Goal: Find contact information: Find contact information

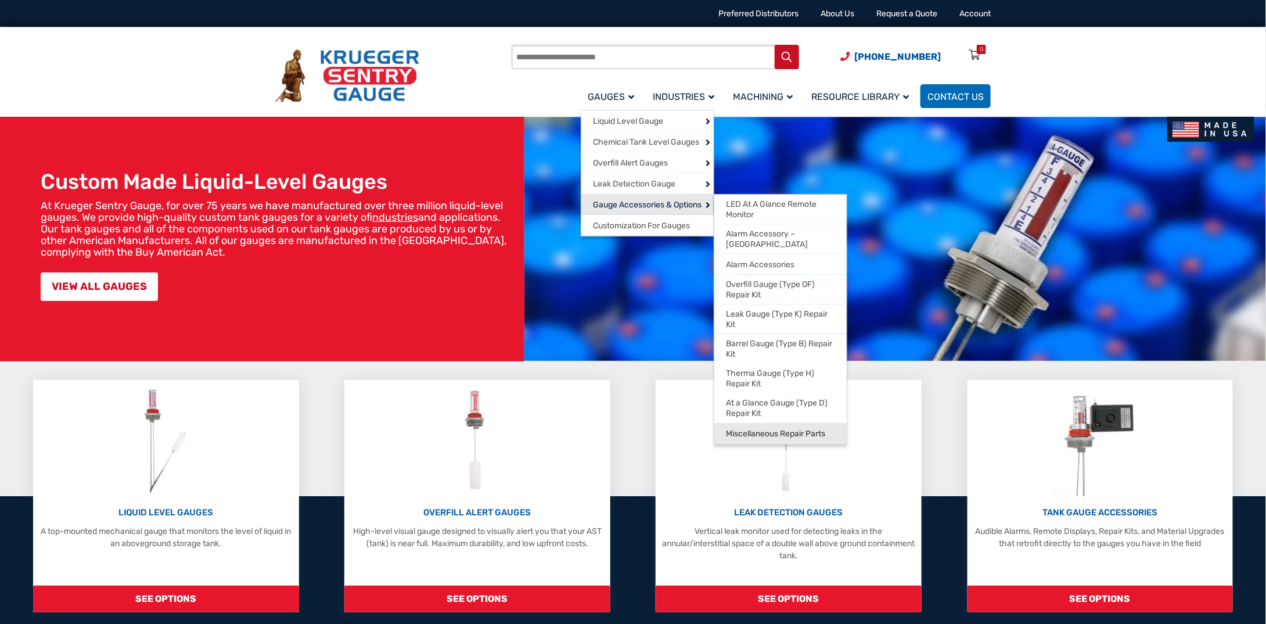
click at [801, 428] on span "Miscellaneous Repair Parts" at bounding box center [775, 433] width 99 height 10
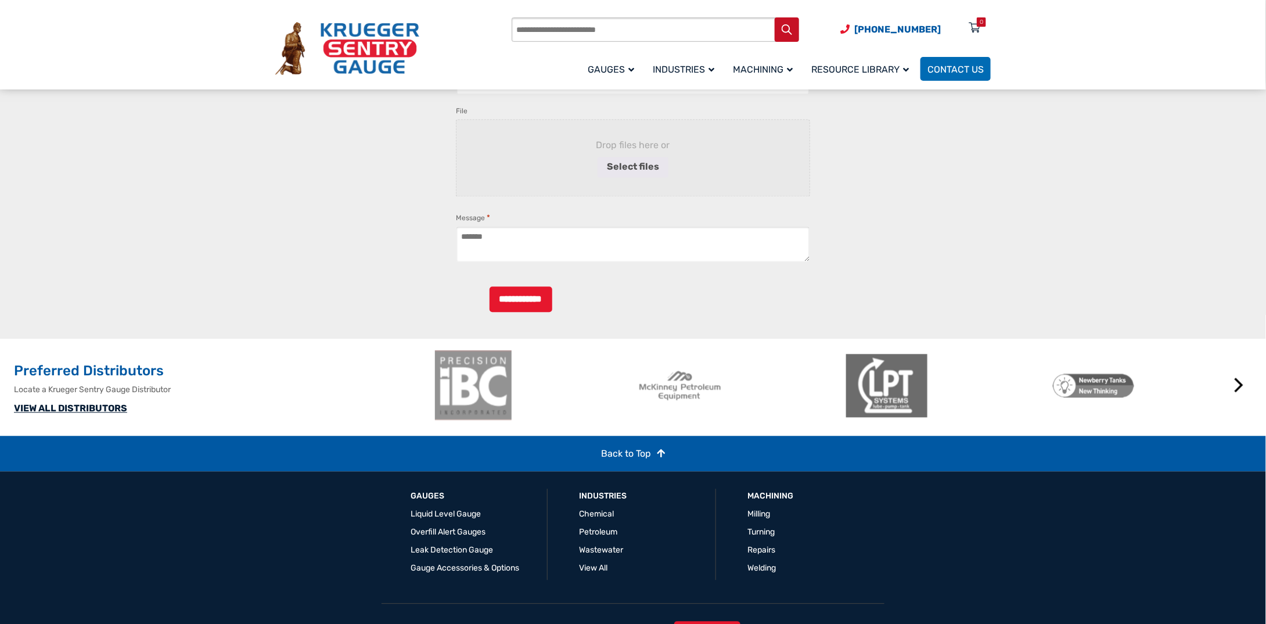
scroll to position [1266, 0]
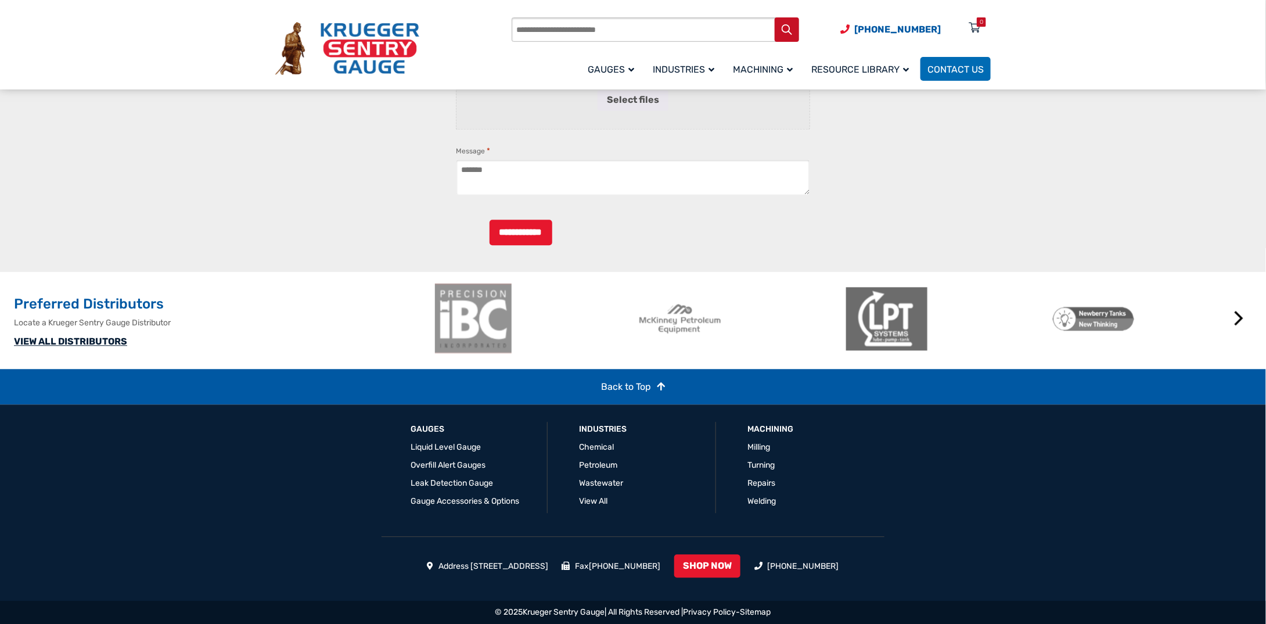
click at [82, 343] on link "VIEW ALL DISTRIBUTORS" at bounding box center [70, 341] width 113 height 11
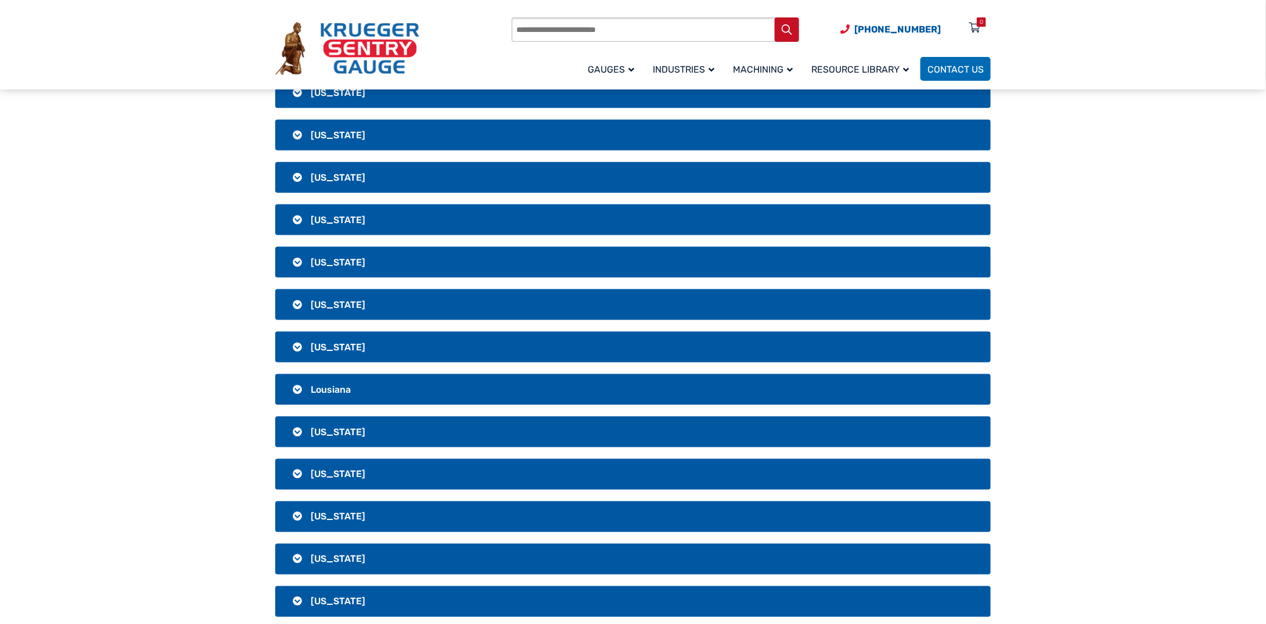
scroll to position [697, 0]
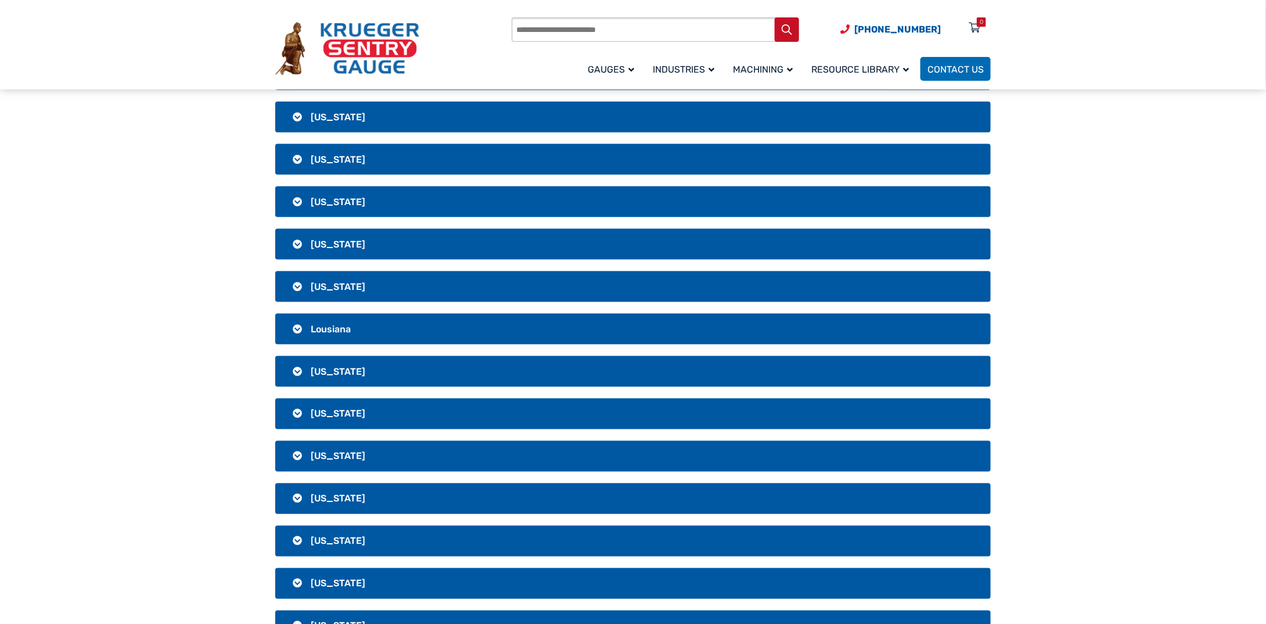
click at [304, 445] on h3 "[US_STATE]" at bounding box center [632, 456] width 715 height 31
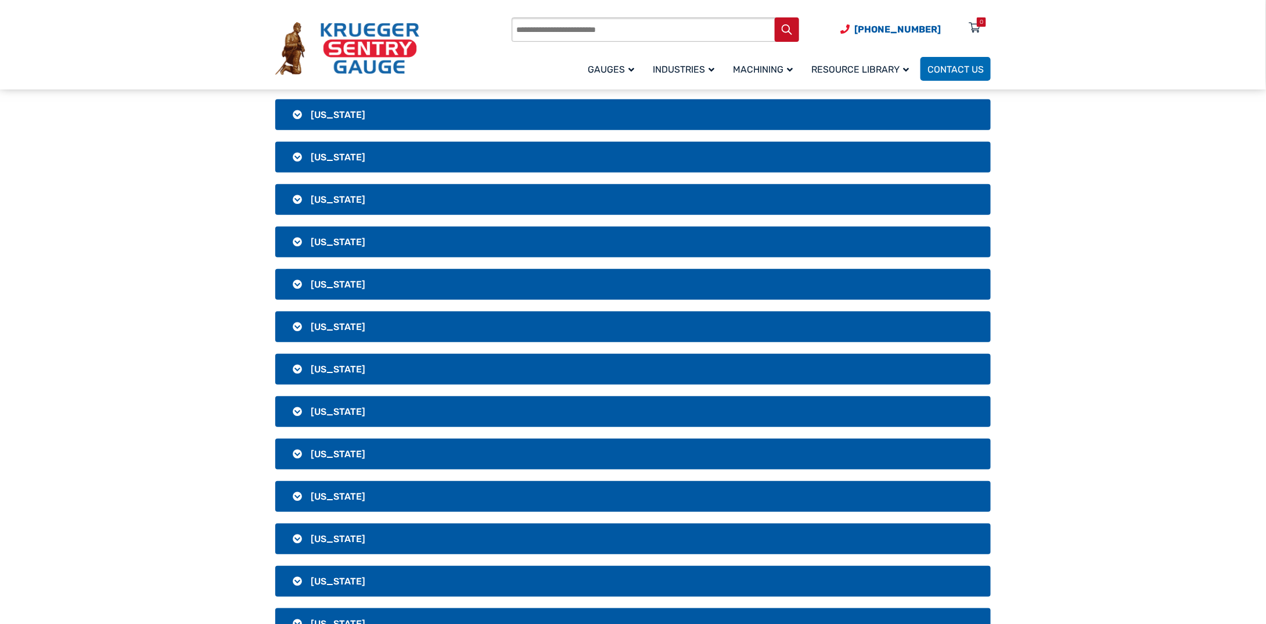
scroll to position [232, 0]
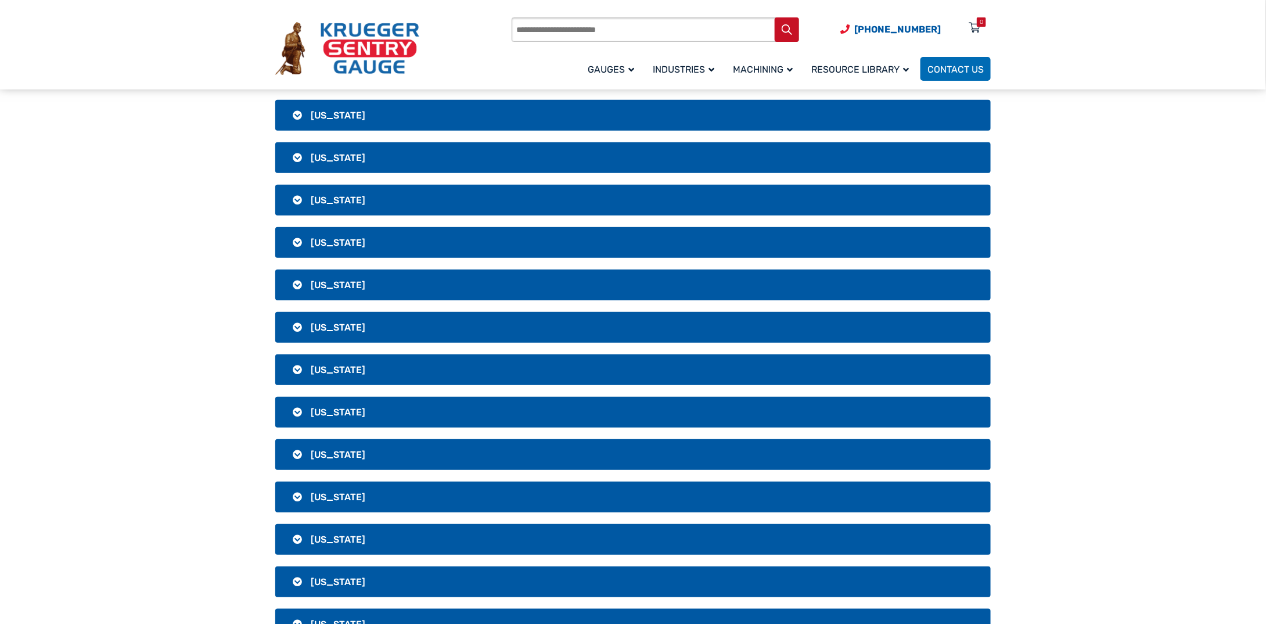
click at [373, 285] on h3 "[US_STATE]" at bounding box center [632, 284] width 715 height 31
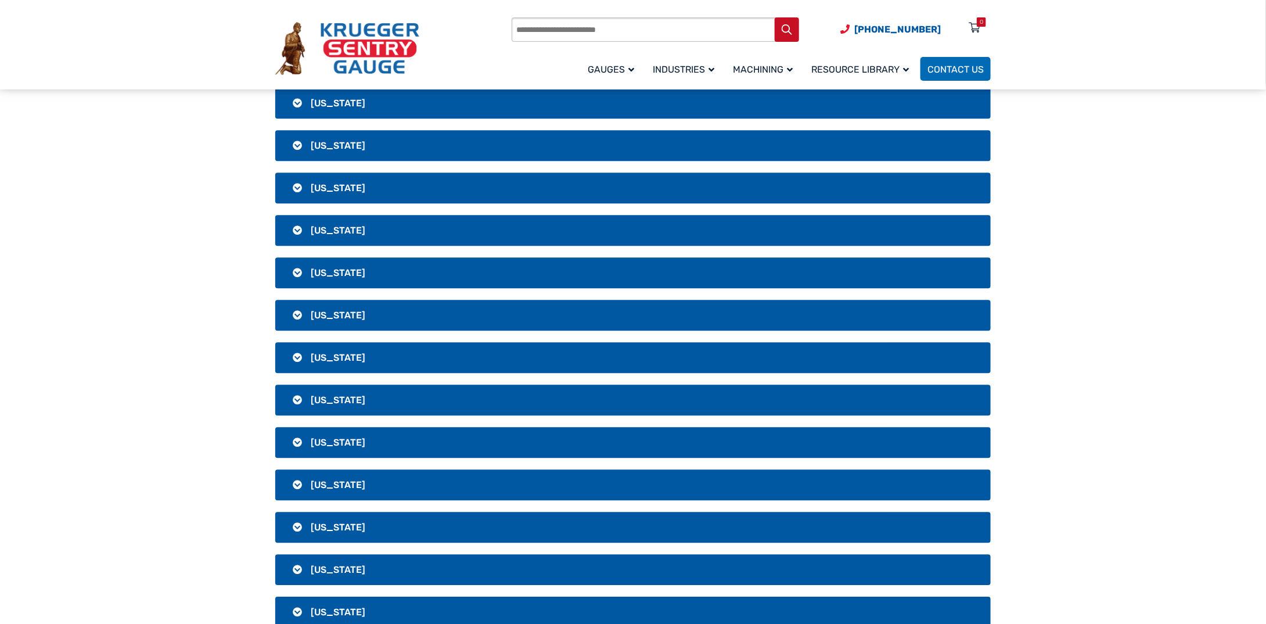
scroll to position [1393, 0]
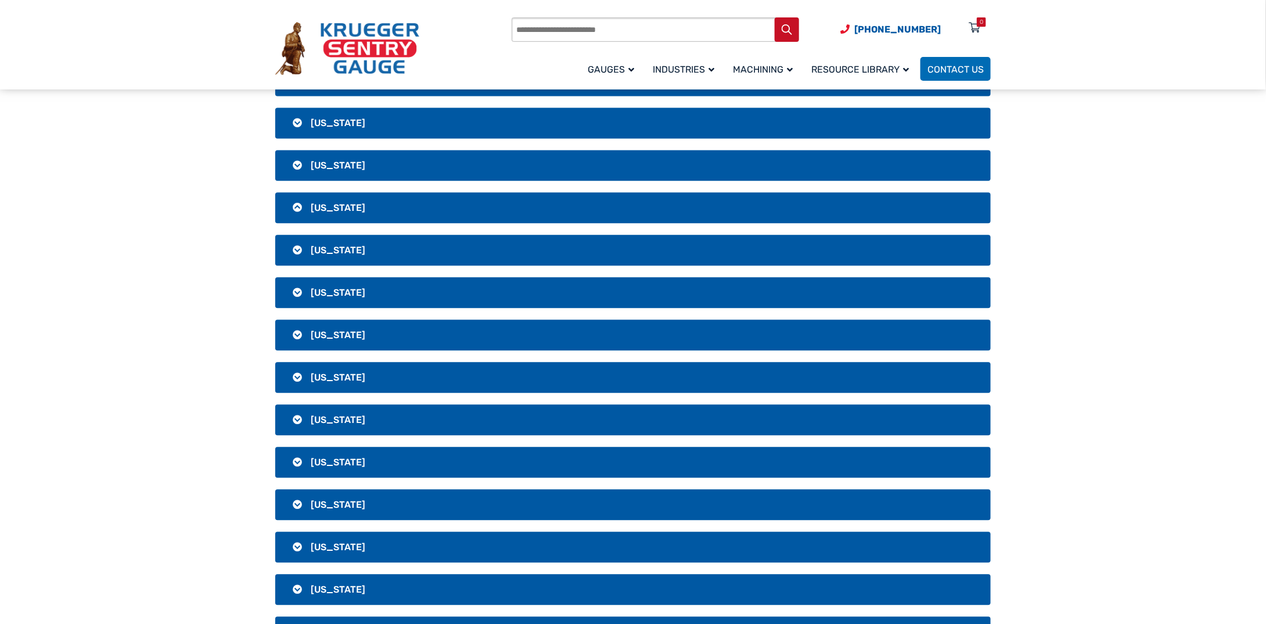
click at [328, 194] on h3 "[US_STATE]" at bounding box center [632, 207] width 715 height 31
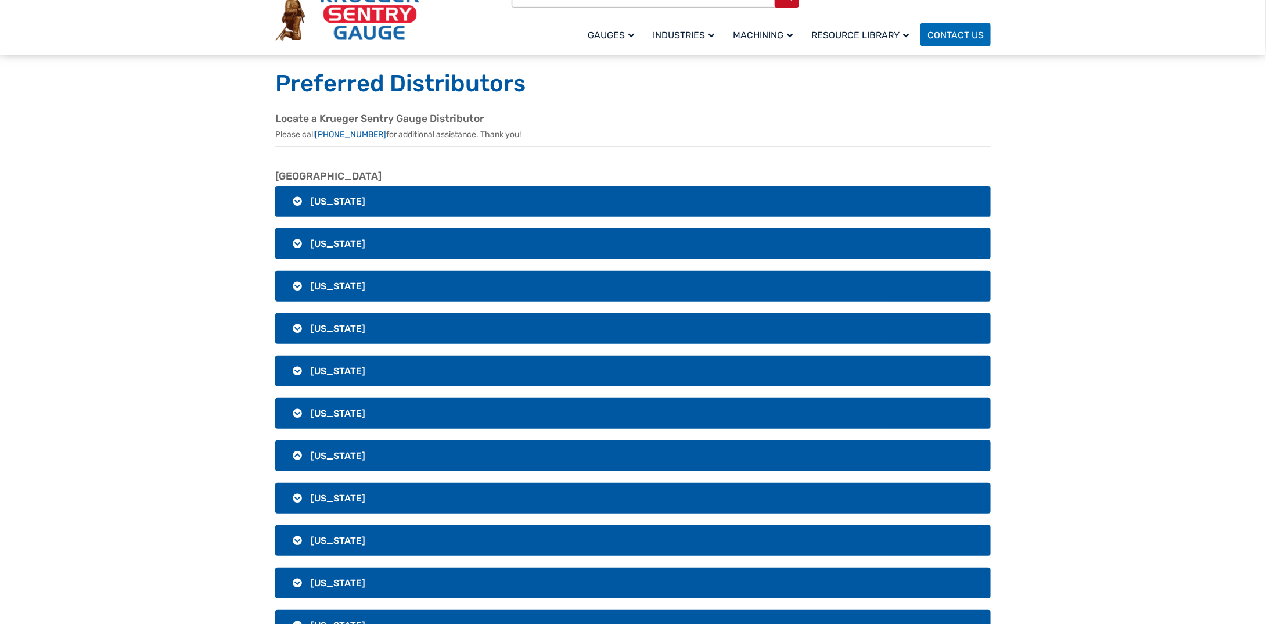
scroll to position [0, 0]
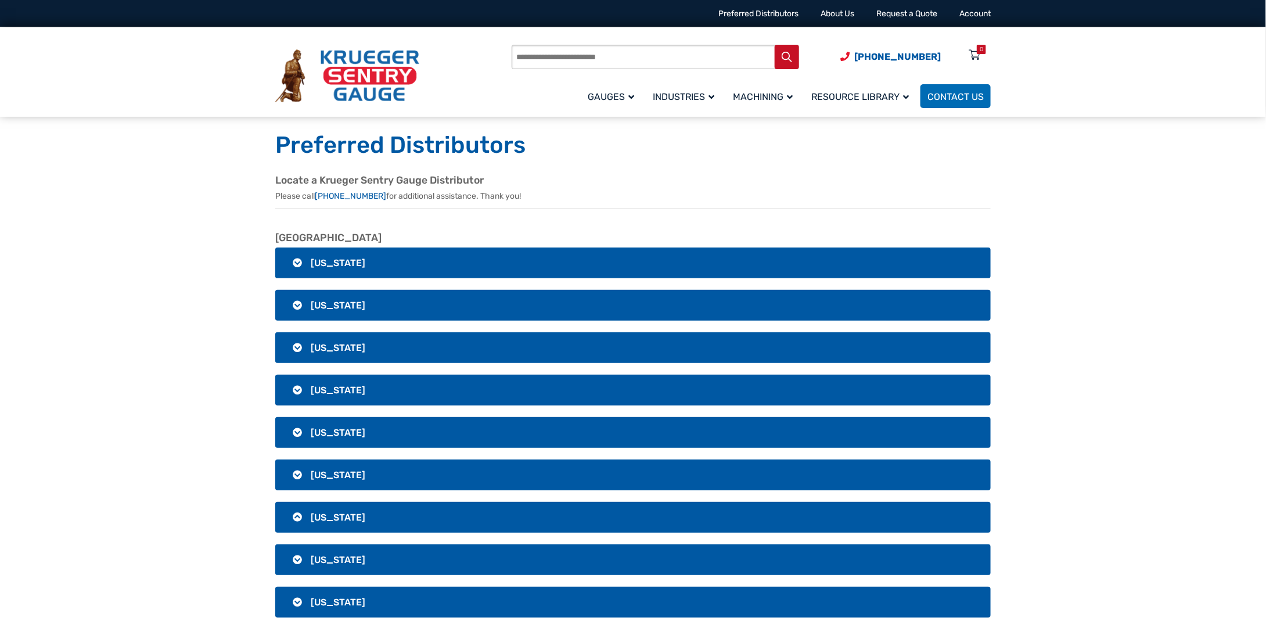
click at [358, 64] on img at bounding box center [347, 75] width 144 height 53
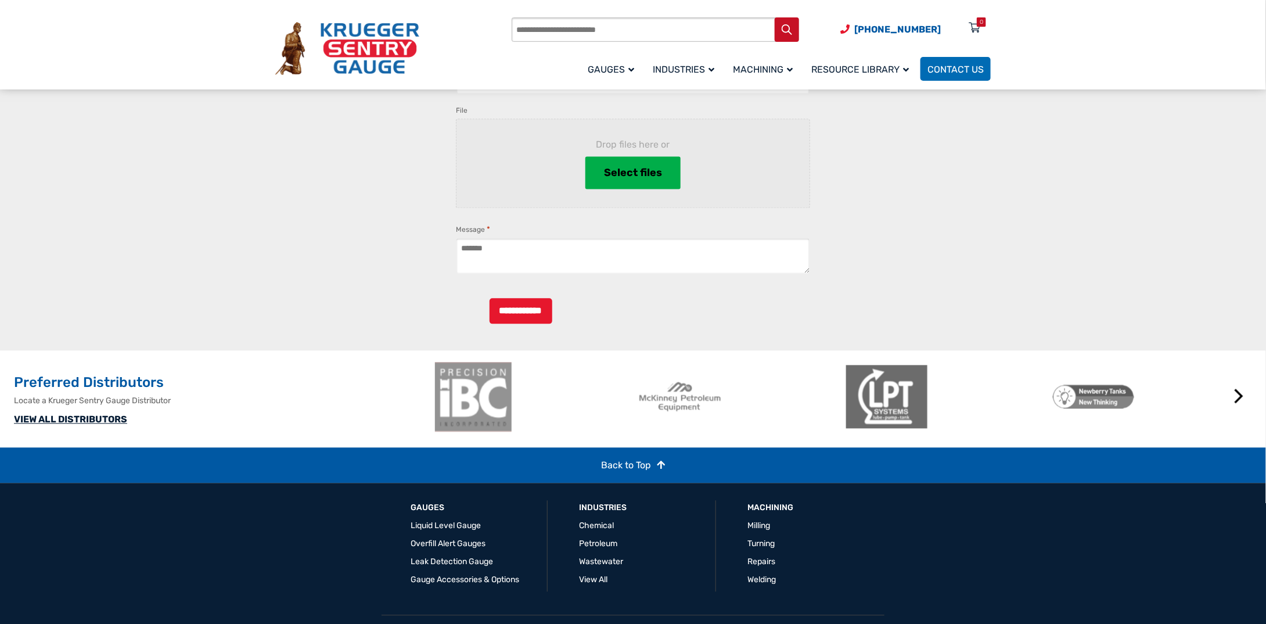
scroll to position [1237, 0]
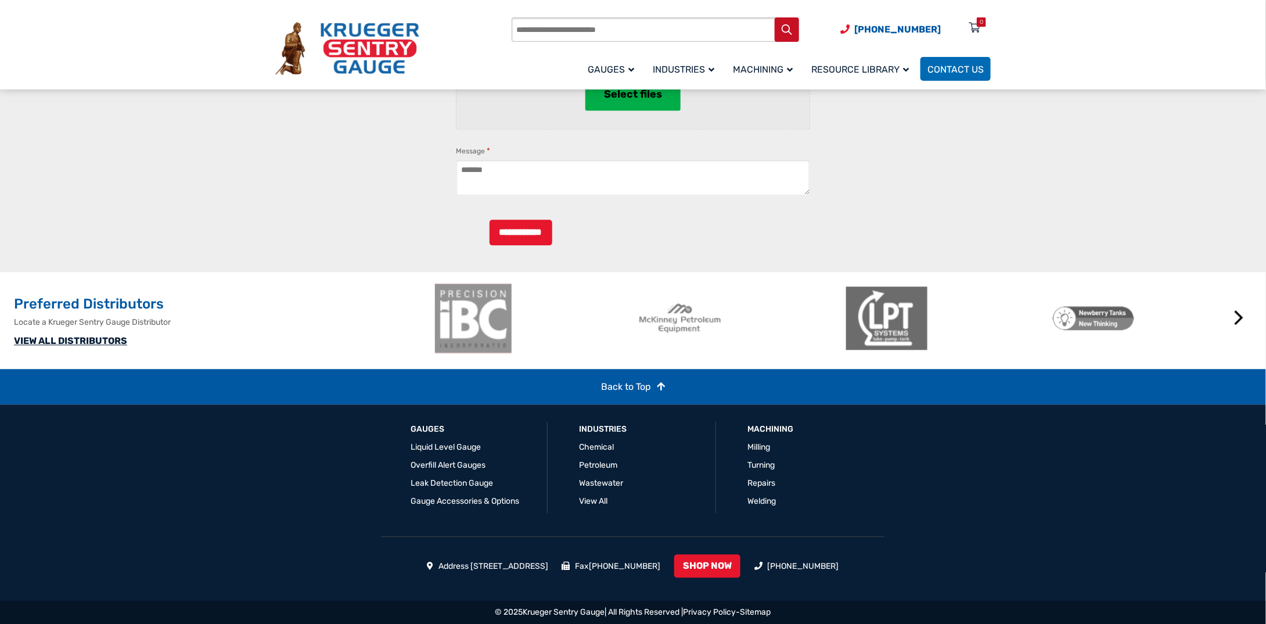
click at [107, 341] on link "VIEW ALL DISTRIBUTORS" at bounding box center [70, 340] width 113 height 11
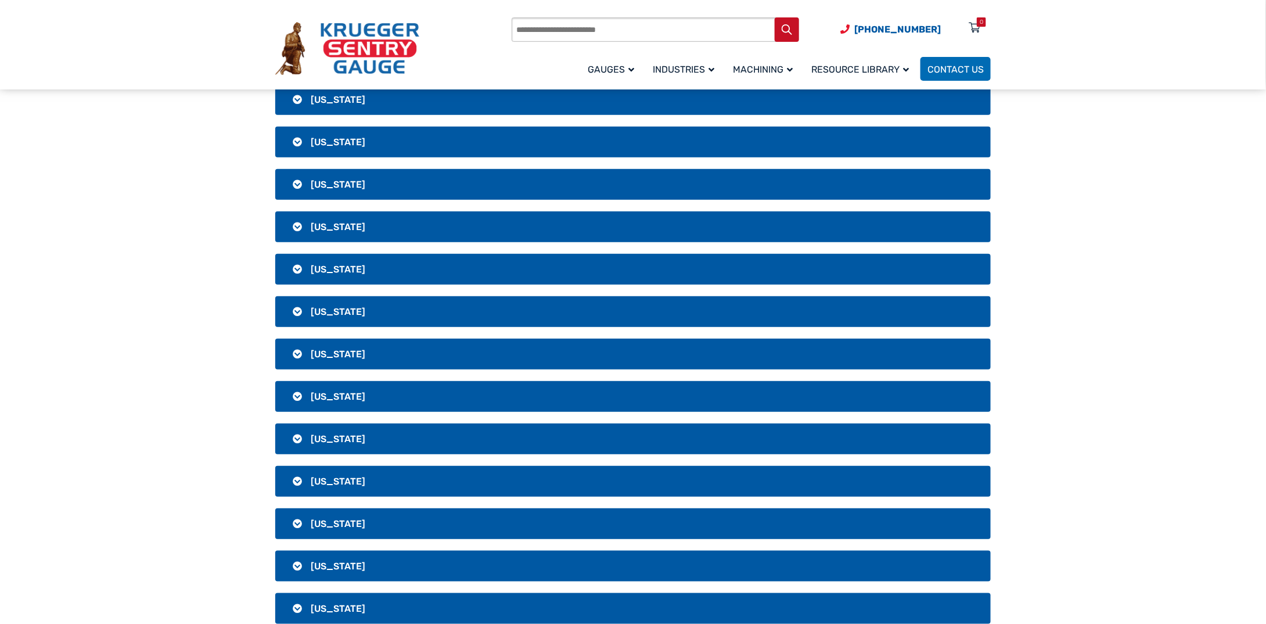
scroll to position [581, 0]
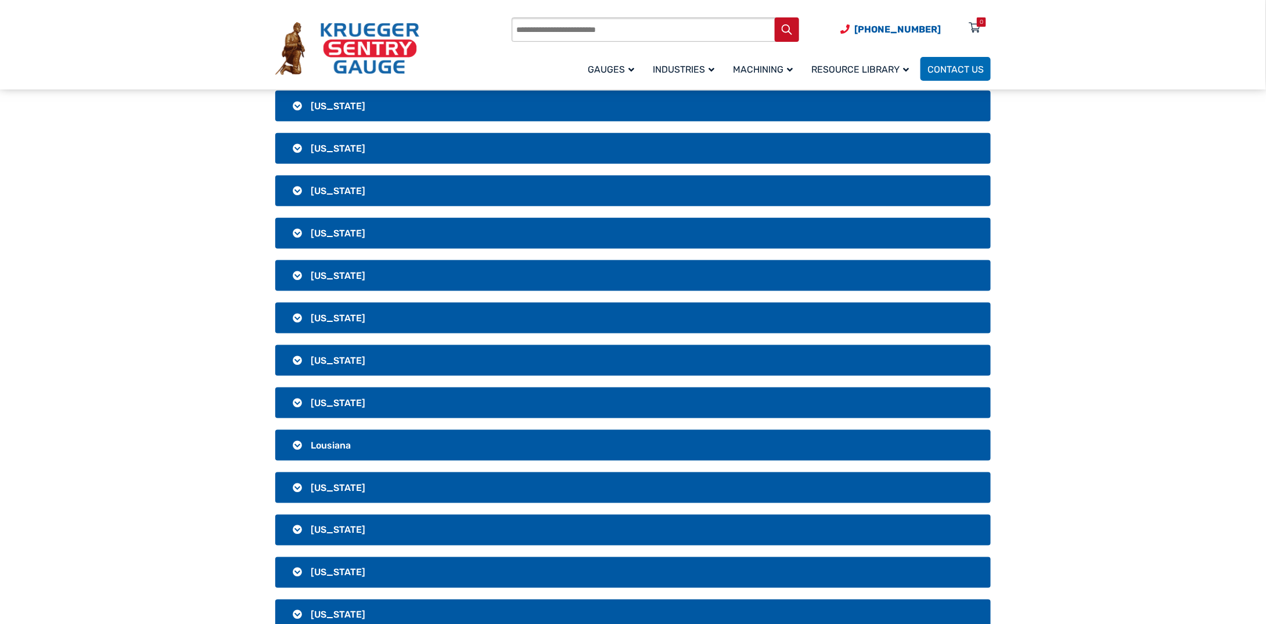
click at [312, 559] on h3 "[US_STATE]" at bounding box center [632, 572] width 715 height 31
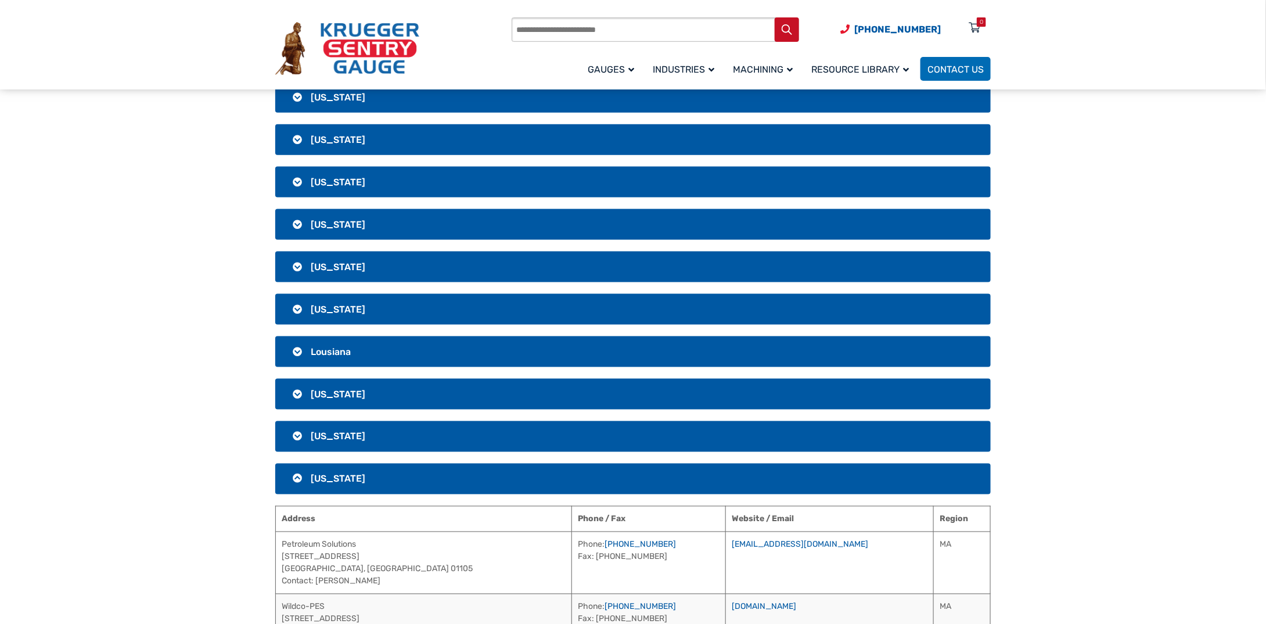
scroll to position [697, 0]
